Goal: Information Seeking & Learning: Understand process/instructions

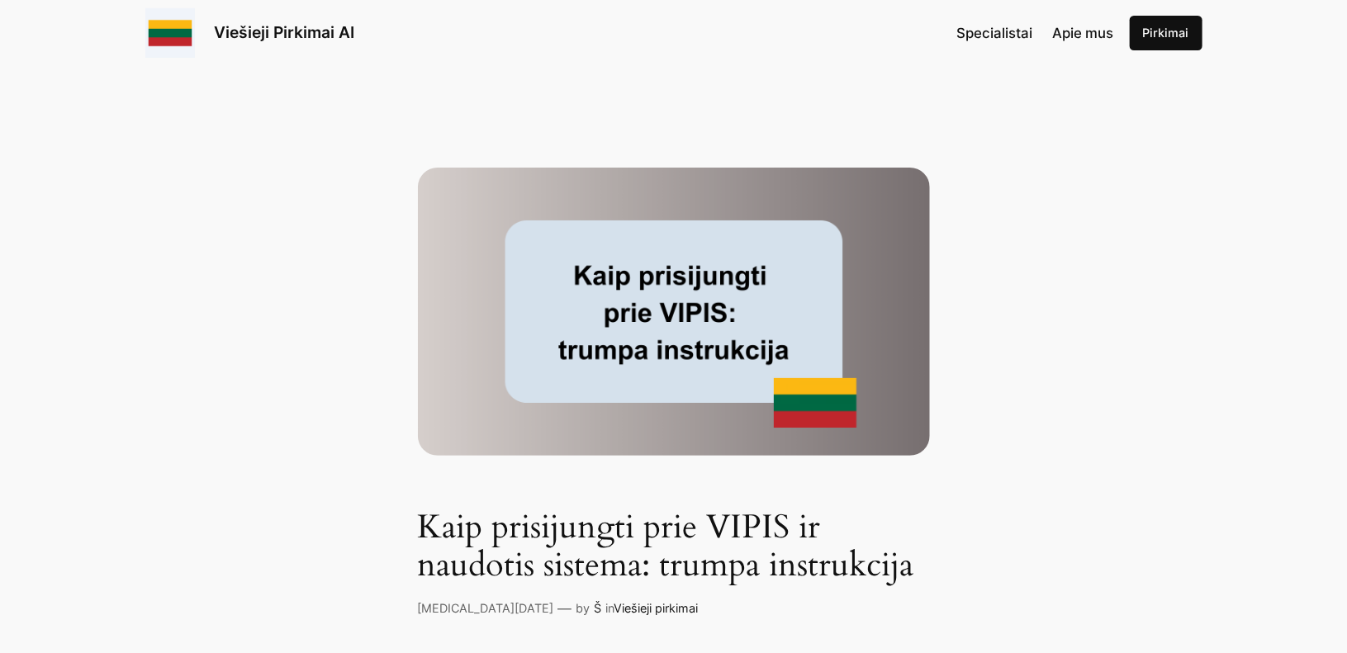
click at [738, 327] on img at bounding box center [674, 312] width 512 height 288
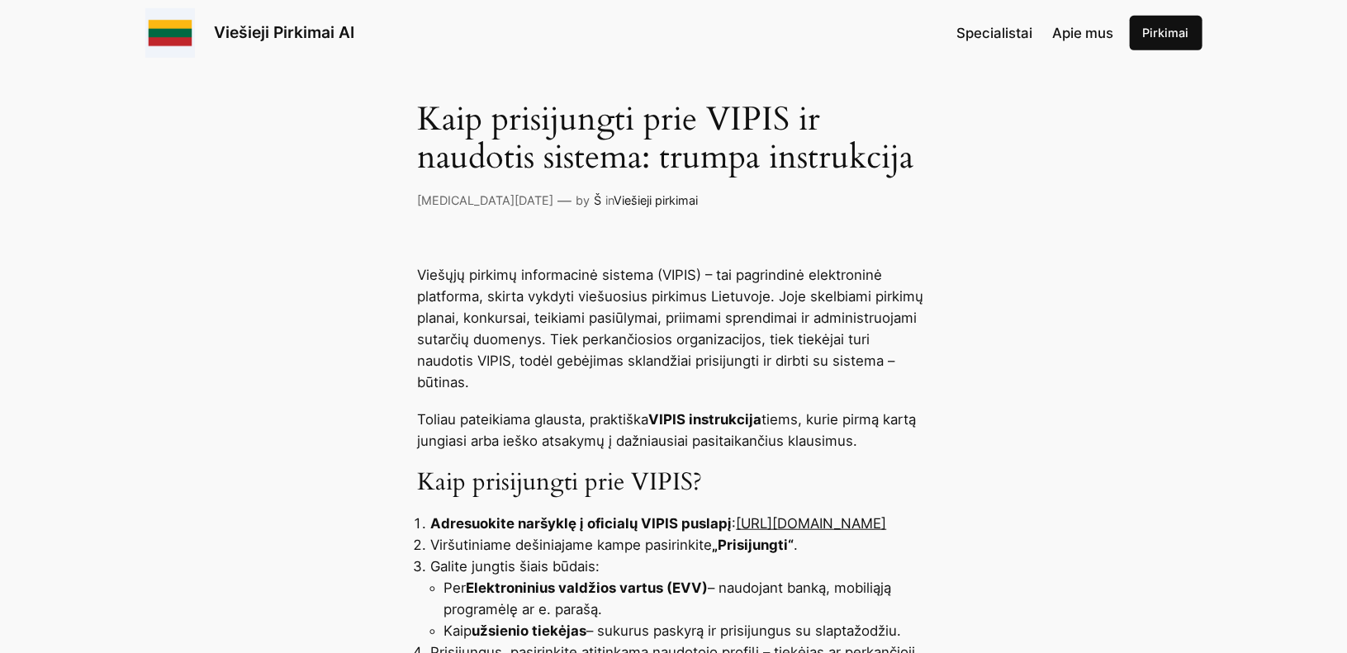
scroll to position [413, 0]
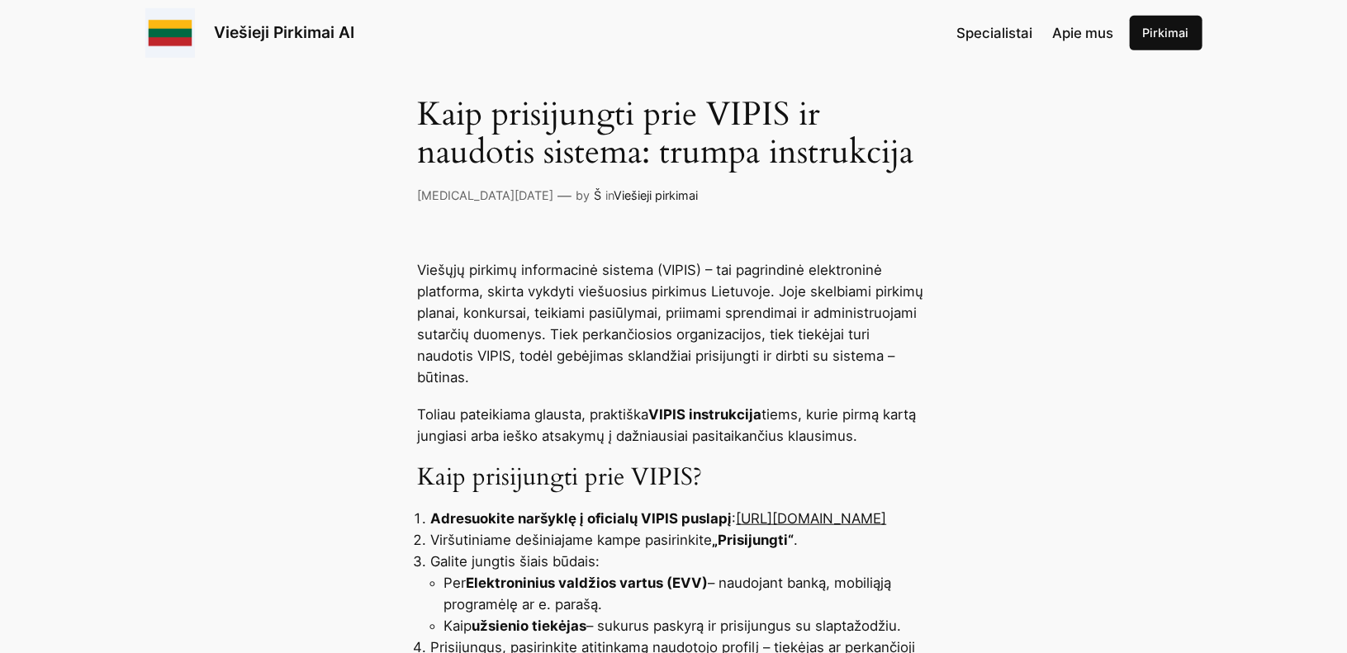
click at [777, 150] on h1 "Kaip prisijungti prie VIPIS ir naudotis sistema: trumpa instrukcija" at bounding box center [674, 134] width 512 height 76
click at [253, 36] on link "Viešieji Pirkimai AI" at bounding box center [285, 32] width 140 height 20
